Goal: Entertainment & Leisure: Consume media (video, audio)

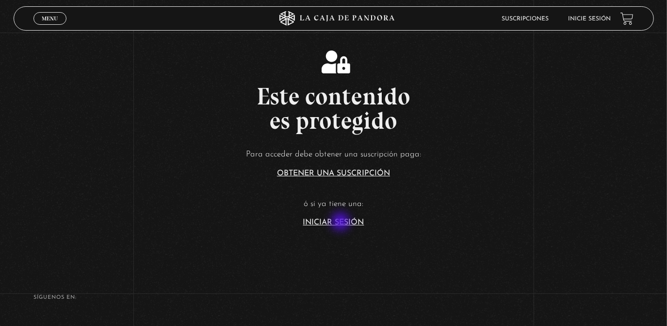
click at [342, 222] on link "Iniciar Sesión" at bounding box center [333, 222] width 61 height 8
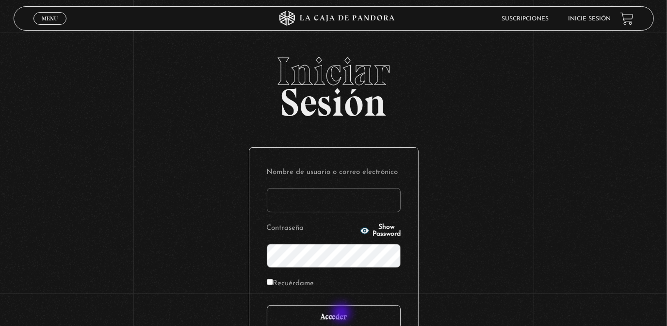
type input "[EMAIL_ADDRESS][DOMAIN_NAME]"
click at [343, 313] on input "Acceder" at bounding box center [334, 317] width 134 height 24
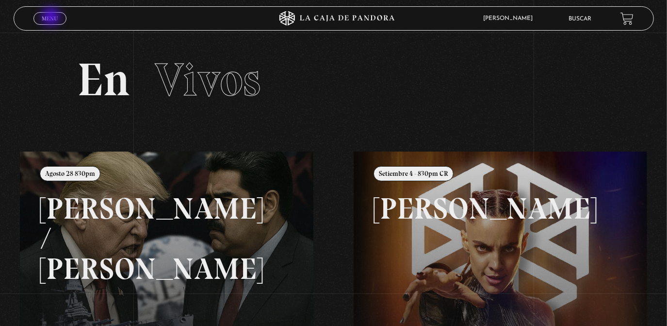
click at [52, 17] on span "Menu" at bounding box center [50, 19] width 16 height 6
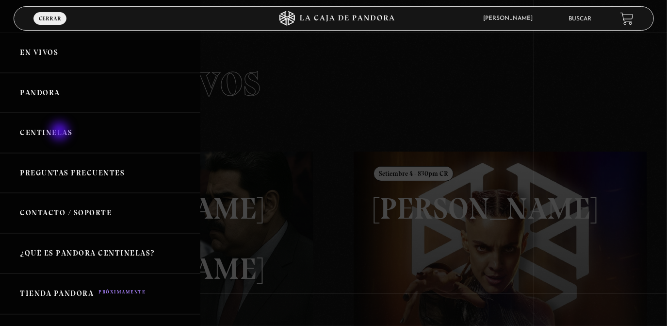
click at [61, 132] on link "Centinelas" at bounding box center [100, 133] width 200 height 40
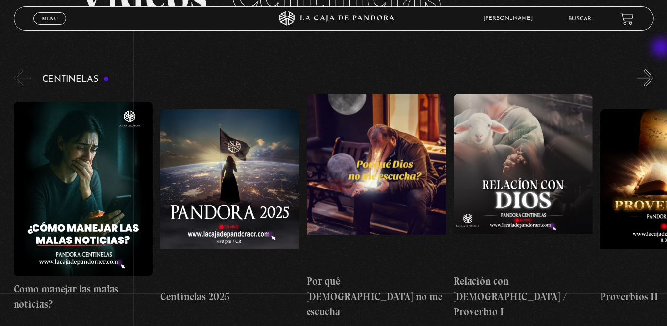
click at [394, 192] on figure at bounding box center [376, 181] width 139 height 175
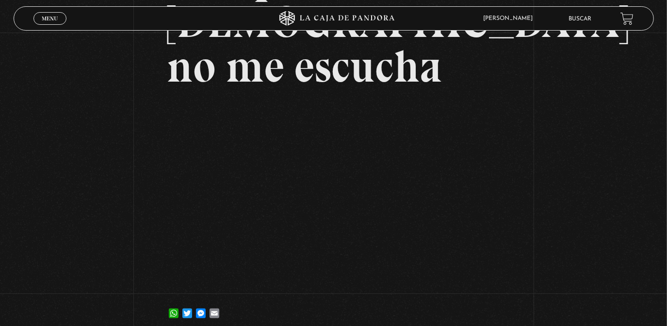
scroll to position [134, 0]
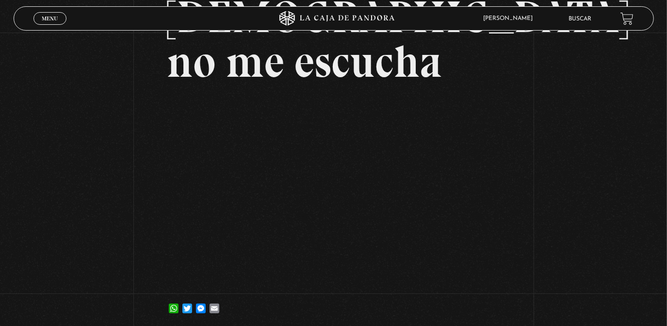
click at [538, 61] on div "Volver 6 noviembre, 2024 Por qué Dios no me escucha WhatsApp Twitter Messenger …" at bounding box center [333, 114] width 667 height 432
click at [51, 16] on span "Menu" at bounding box center [50, 19] width 16 height 6
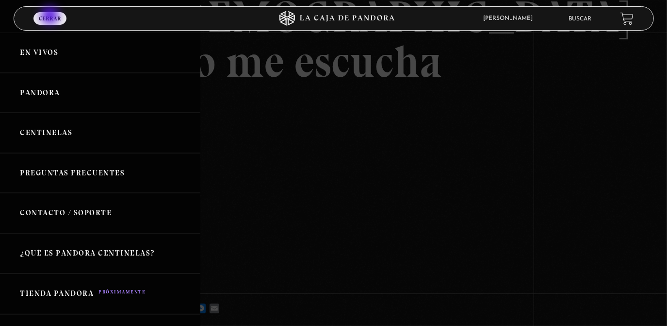
click at [77, 137] on link "Centinelas" at bounding box center [100, 133] width 200 height 40
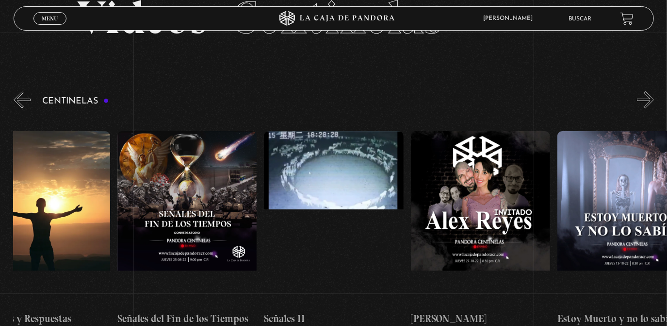
scroll to position [0, 7382]
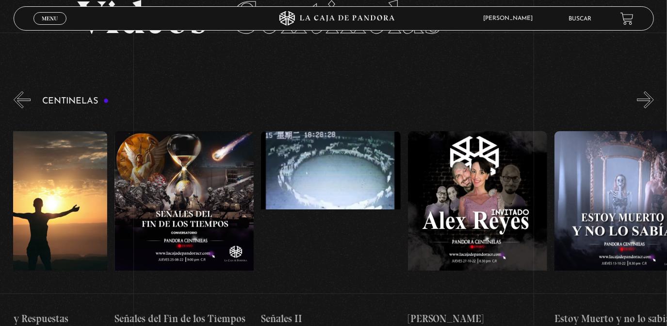
click at [484, 162] on figure at bounding box center [477, 218] width 139 height 175
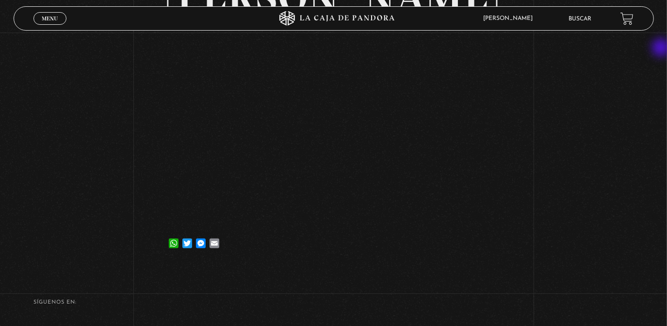
scroll to position [111, 0]
click at [558, 87] on div "Volver 30 octubre, 2022 [PERSON_NAME] WhatsApp Twitter Messenger Email" at bounding box center [333, 92] width 667 height 343
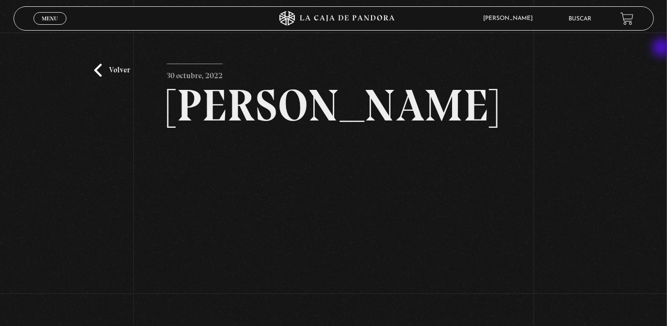
scroll to position [0, 0]
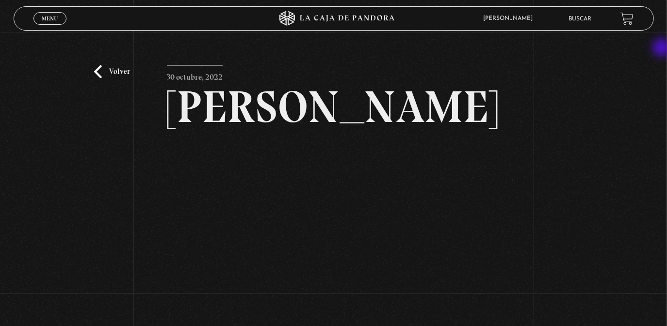
click at [113, 67] on link "Volver" at bounding box center [112, 71] width 36 height 13
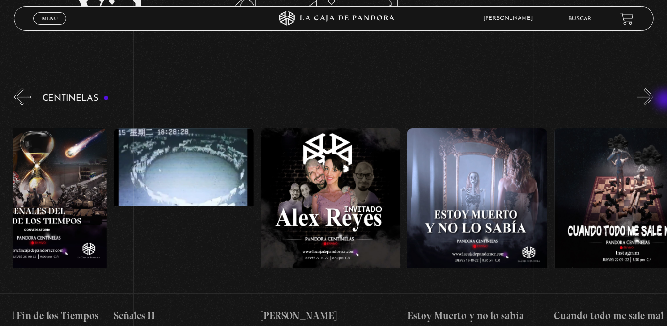
scroll to position [0, 7543]
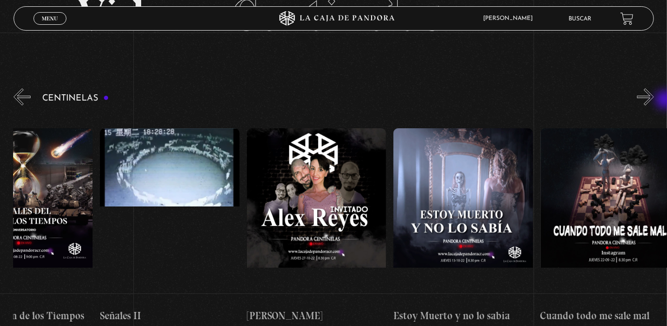
click at [328, 186] on figure at bounding box center [316, 215] width 139 height 175
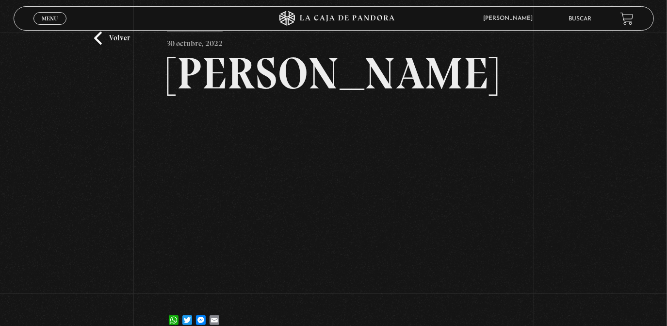
scroll to position [61, 0]
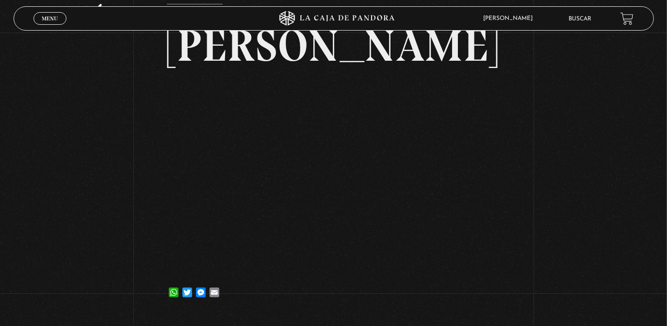
click at [540, 94] on div "Volver 30 octubre, 2022 [PERSON_NAME] WhatsApp Twitter Messenger Email" at bounding box center [333, 142] width 667 height 343
click at [565, 82] on div "Volver 30 octubre, 2022 [PERSON_NAME] WhatsApp Twitter Messenger Email" at bounding box center [333, 142] width 667 height 343
click at [443, 57] on h2 "[PERSON_NAME]" at bounding box center [333, 45] width 333 height 45
click at [539, 75] on div "Volver 30 octubre, 2022 [PERSON_NAME] WhatsApp Twitter Messenger Email" at bounding box center [333, 142] width 667 height 343
click at [459, 71] on article "30 octubre, 2022 [PERSON_NAME] WhatsApp Twitter Messenger Email" at bounding box center [333, 154] width 333 height 301
